Goal: Task Accomplishment & Management: Manage account settings

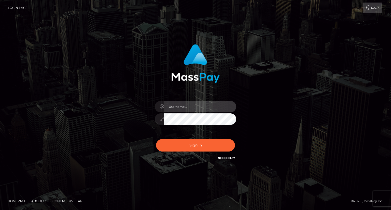
click at [184, 106] on input "text" at bounding box center [200, 106] width 72 height 11
click at [112, 115] on div "Sign in" at bounding box center [195, 104] width 290 height 129
click at [172, 107] on input "text" at bounding box center [200, 106] width 72 height 11
type input "Mirasol.spree"
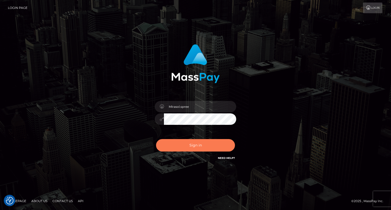
click at [177, 143] on button "Sign in" at bounding box center [195, 145] width 79 height 12
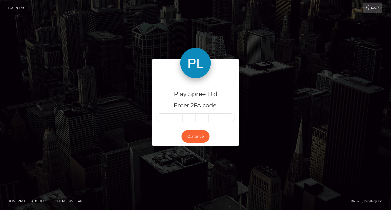
click at [166, 118] on input "text" at bounding box center [162, 117] width 13 height 9
type input "0"
type input "6"
type input "8"
type input "1"
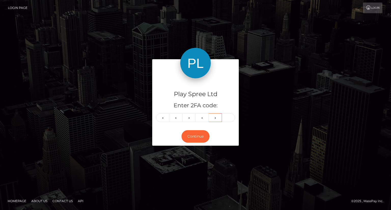
type input "1"
type input "4"
click at [195, 141] on button "Continue" at bounding box center [195, 136] width 28 height 12
click at [197, 136] on button "Continue" at bounding box center [195, 136] width 28 height 12
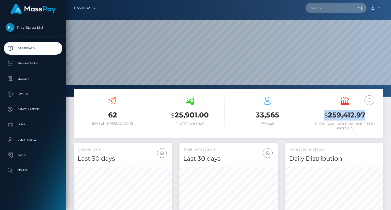
scroll to position [90, 98]
